Goal: Register for event/course

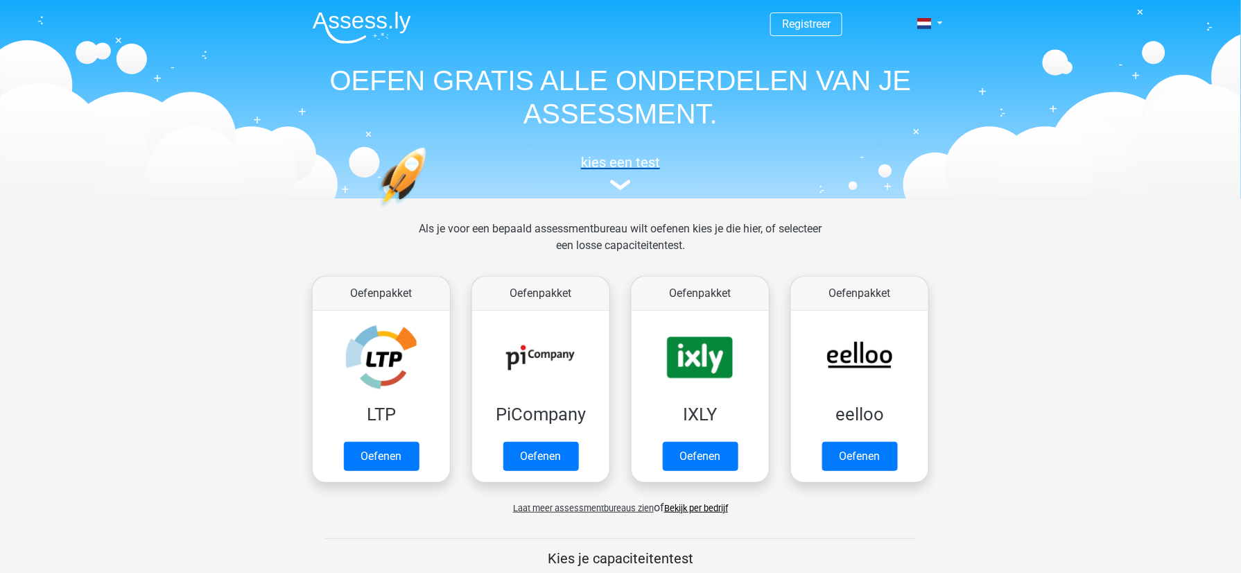
click at [622, 167] on h5 "kies een test" at bounding box center [621, 162] width 638 height 17
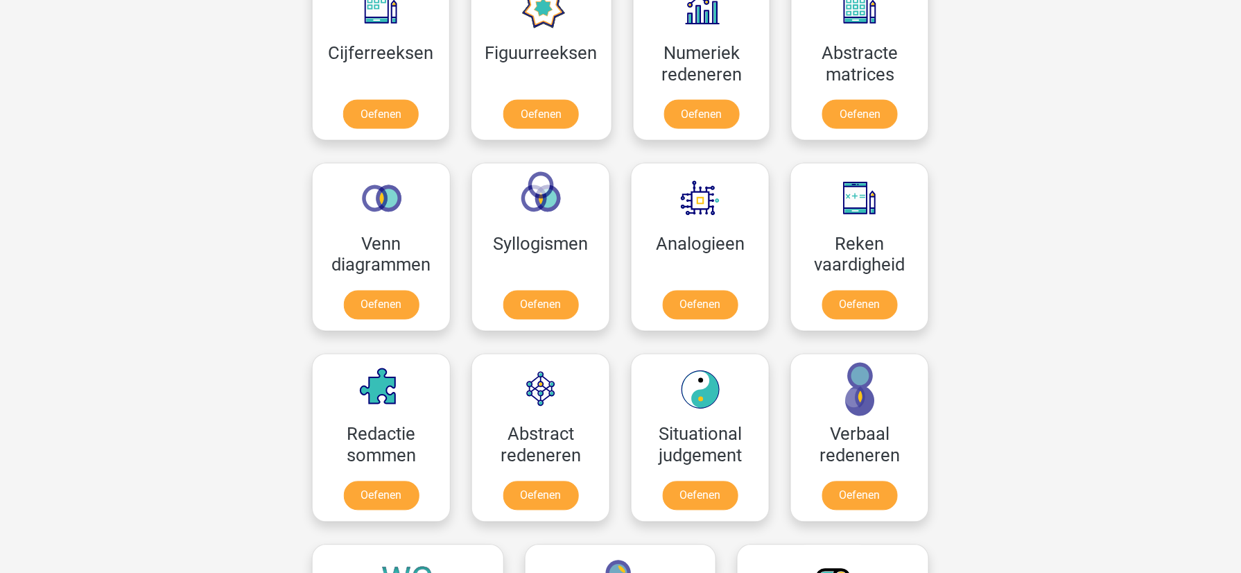
scroll to position [686, 0]
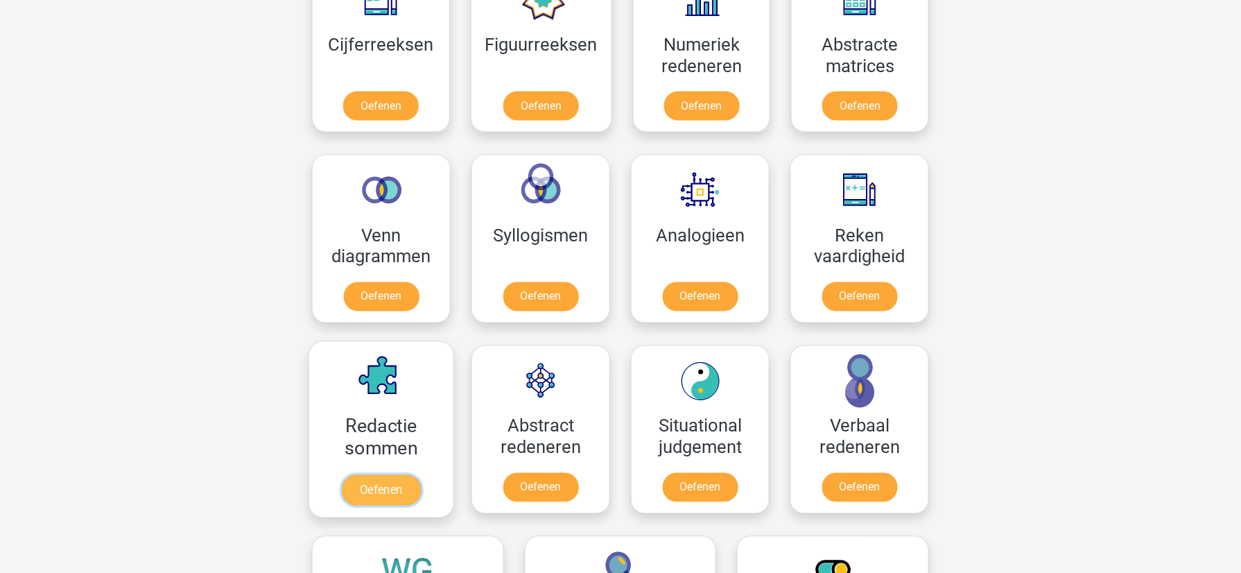
click at [392, 500] on link "Oefenen" at bounding box center [381, 490] width 79 height 30
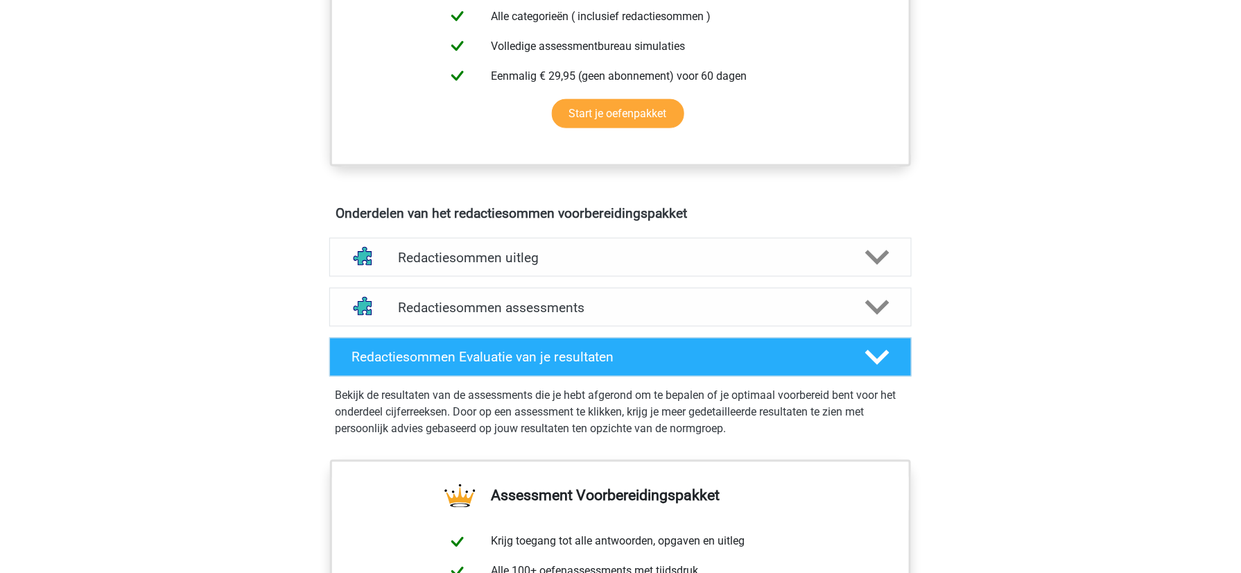
scroll to position [628, 0]
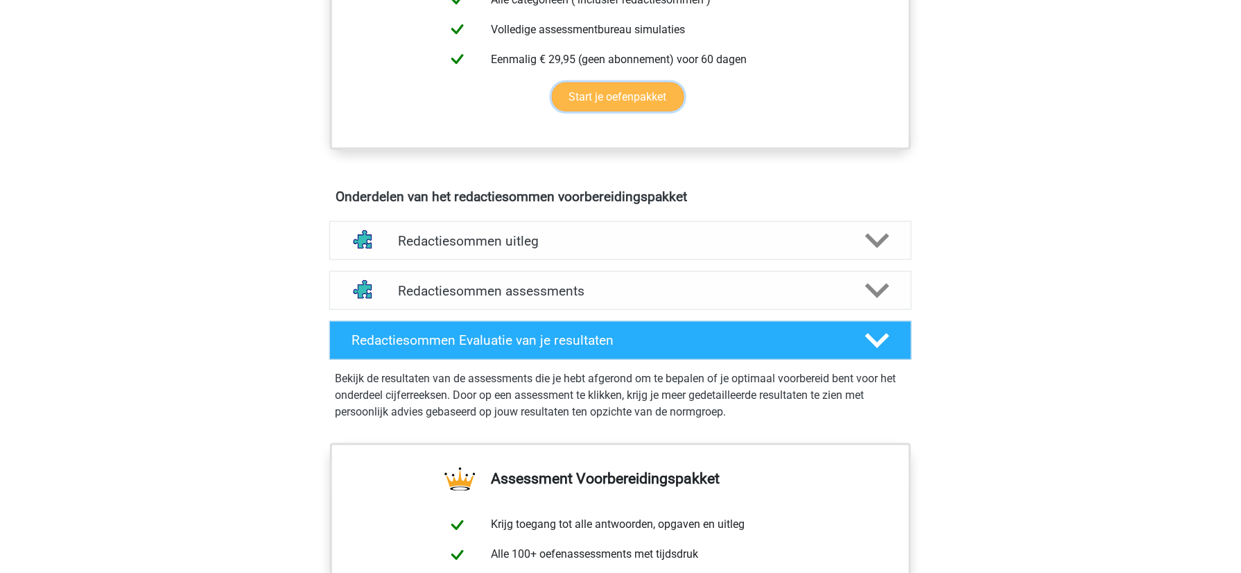
click at [635, 112] on link "Start je oefenpakket" at bounding box center [618, 96] width 132 height 29
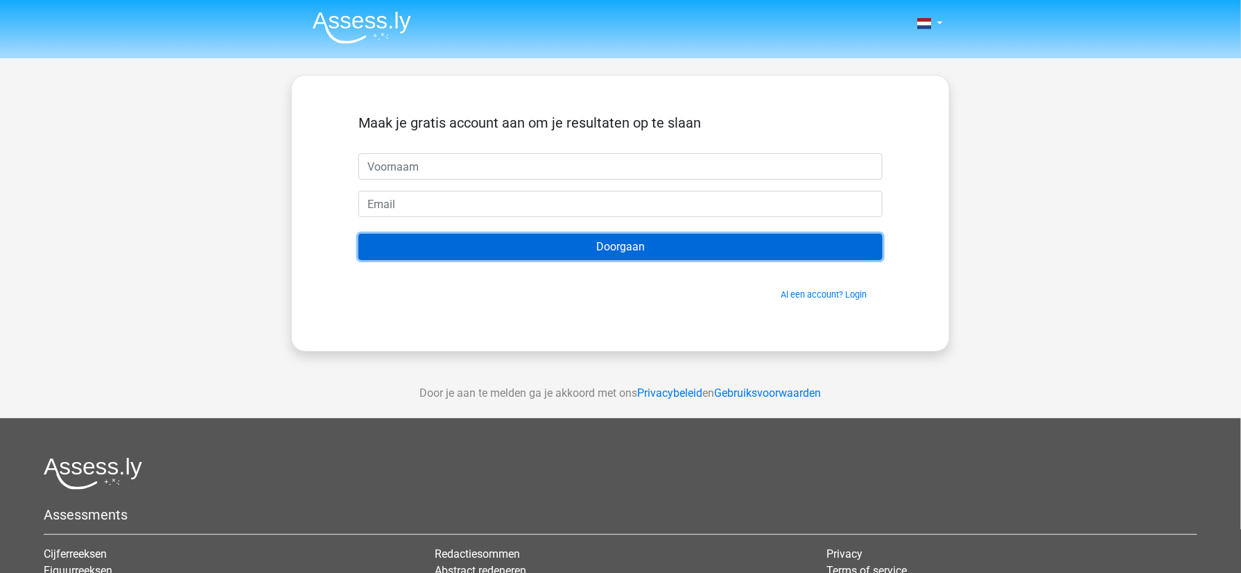
click at [762, 242] on input "Doorgaan" at bounding box center [620, 247] width 524 height 26
